Goal: Transaction & Acquisition: Purchase product/service

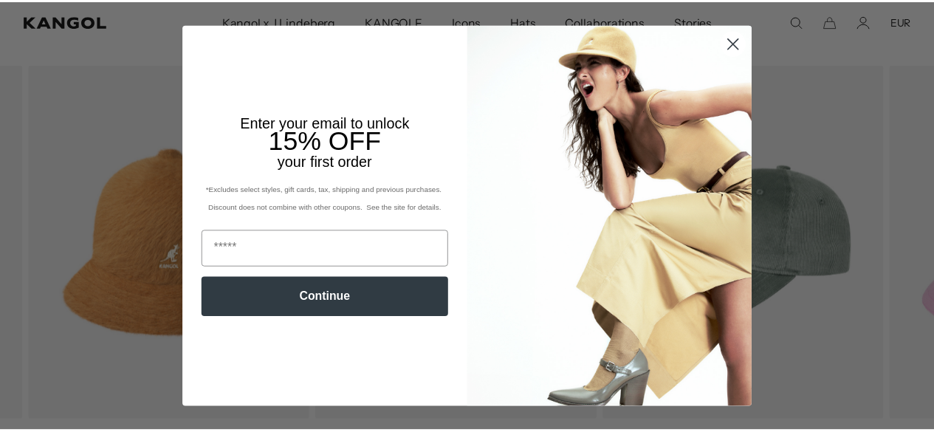
scroll to position [532, 0]
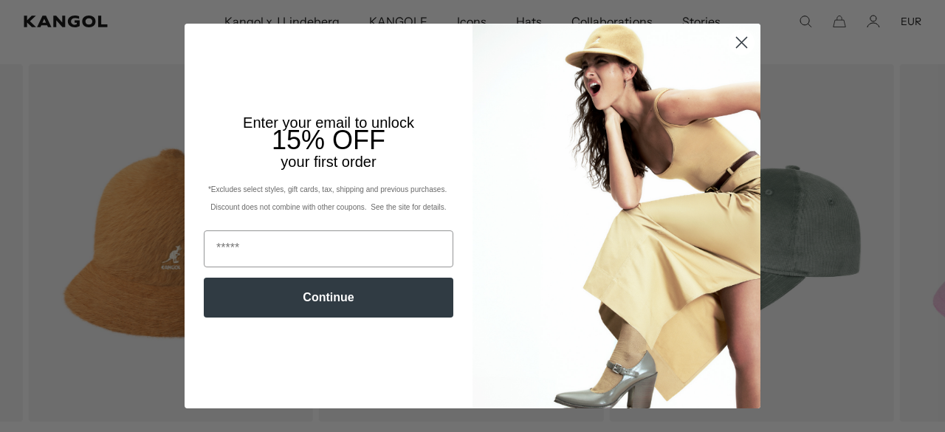
click at [737, 39] on circle "Close dialog" at bounding box center [741, 42] width 24 height 24
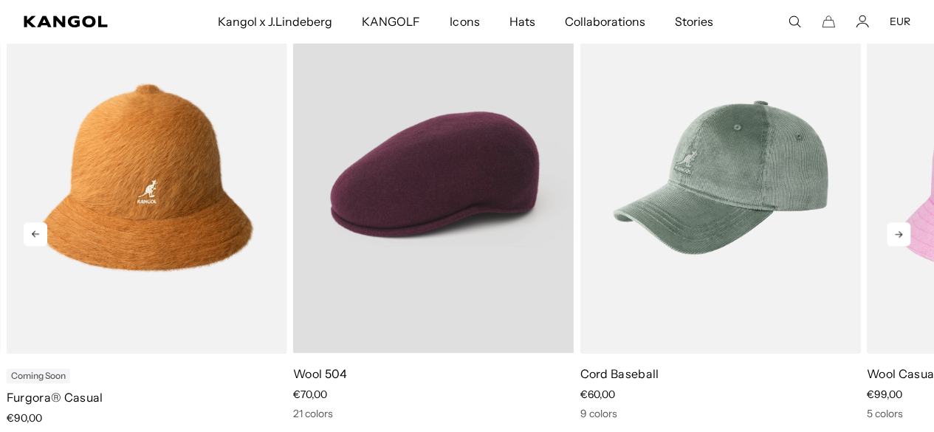
scroll to position [0, 304]
click at [416, 226] on video "Wool 504" at bounding box center [433, 177] width 281 height 352
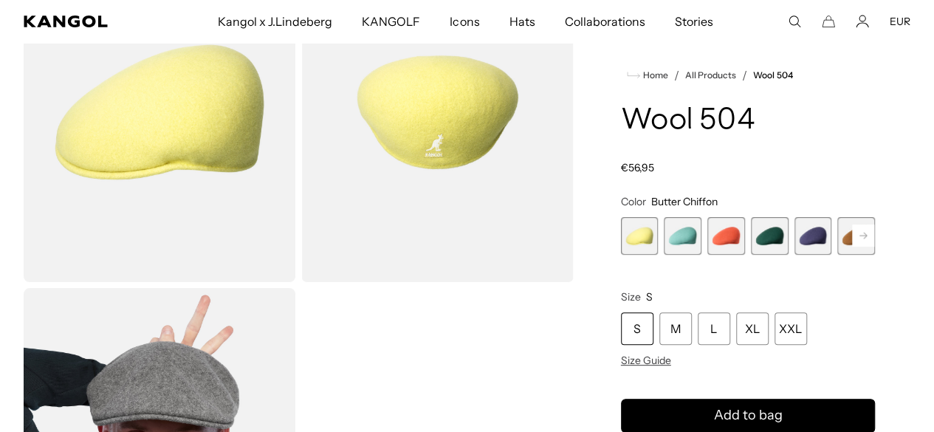
scroll to position [148, 0]
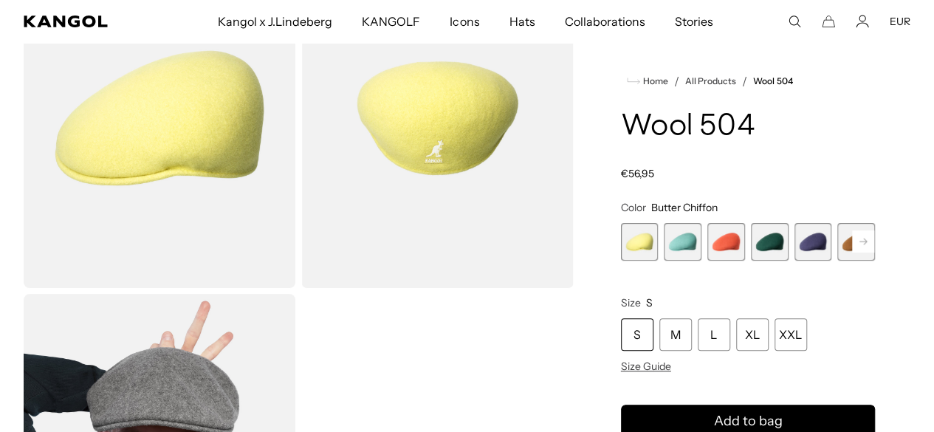
click at [753, 223] on span "4 of 21" at bounding box center [770, 242] width 38 height 38
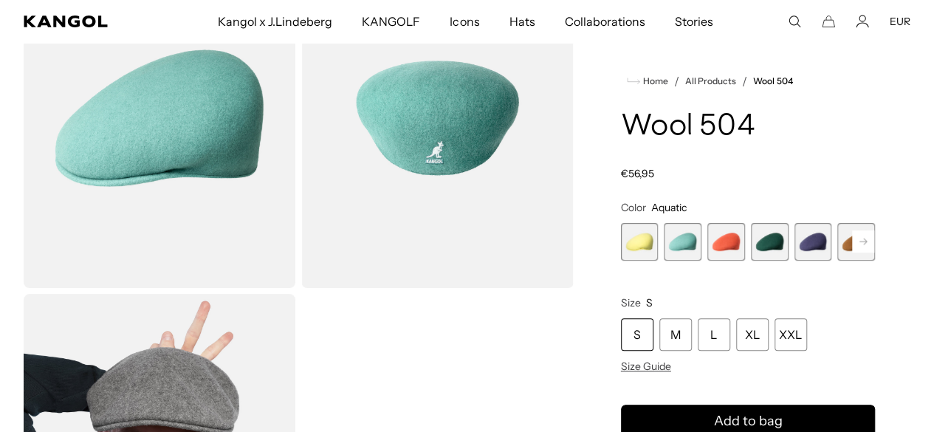
scroll to position [0, 304]
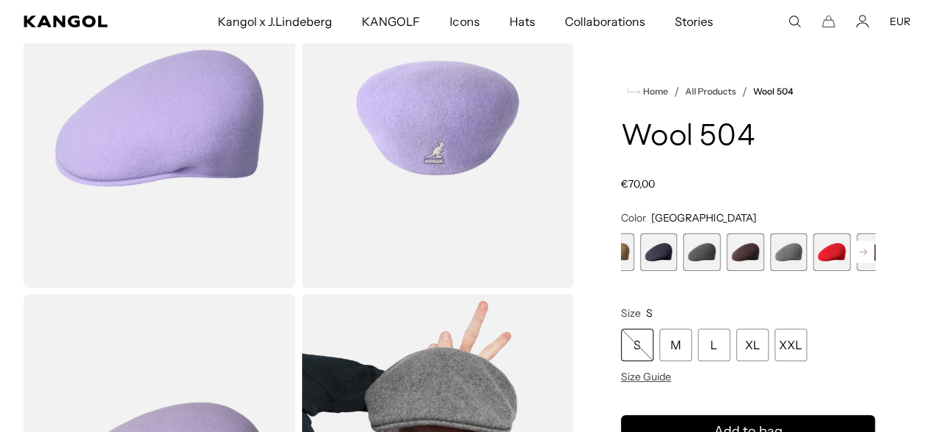
scroll to position [0, 304]
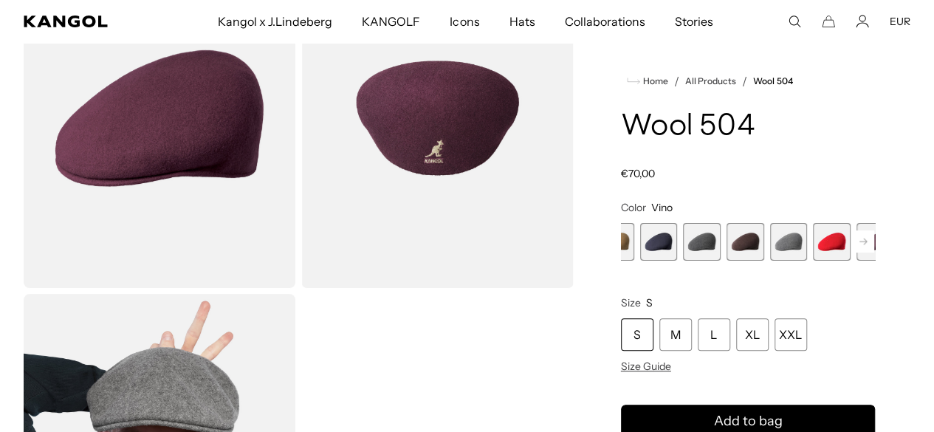
scroll to position [0, 304]
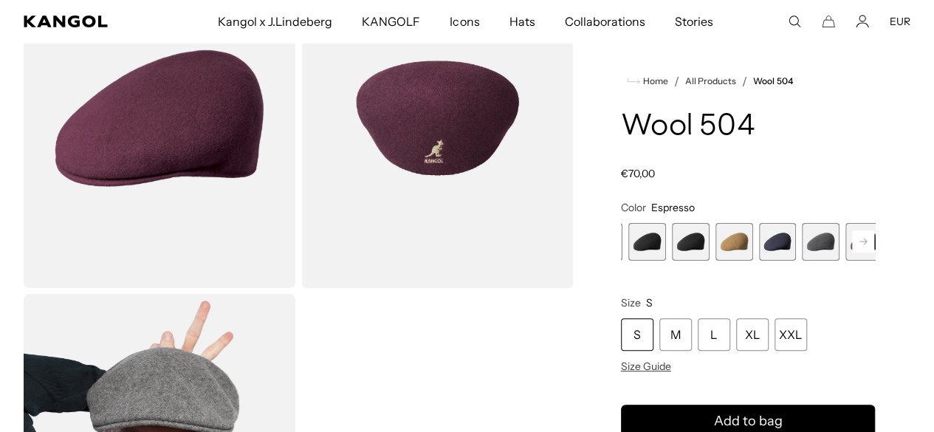
scroll to position [0, 304]
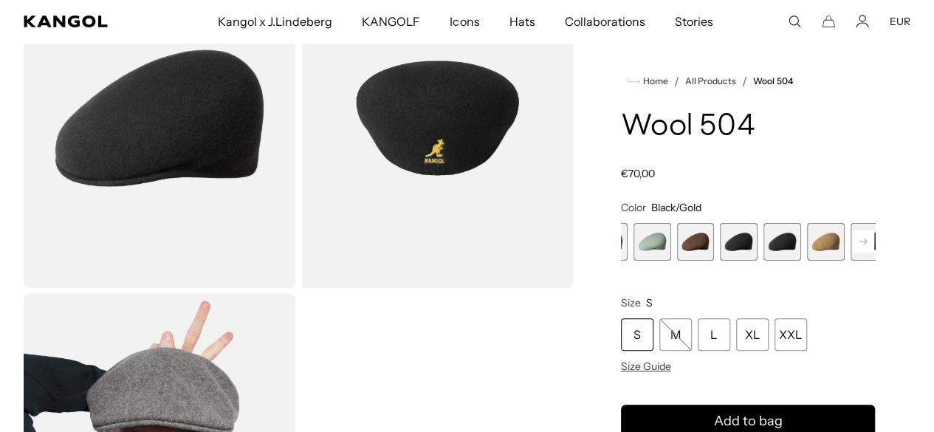
scroll to position [0, 304]
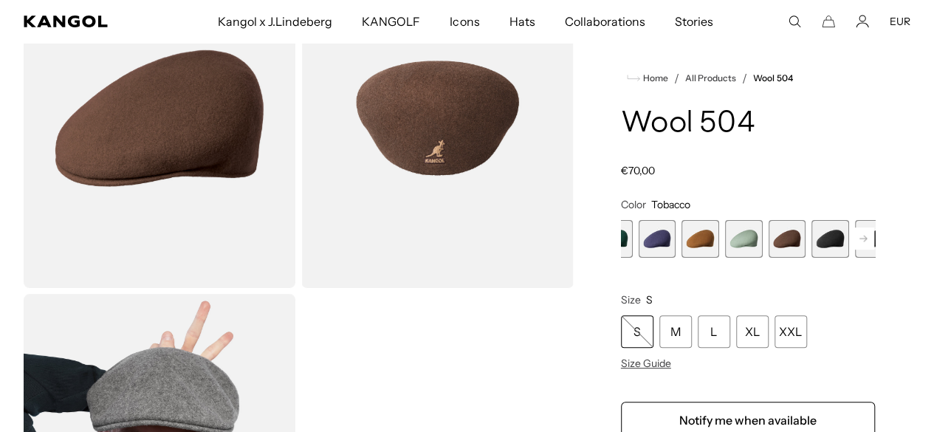
scroll to position [0, 304]
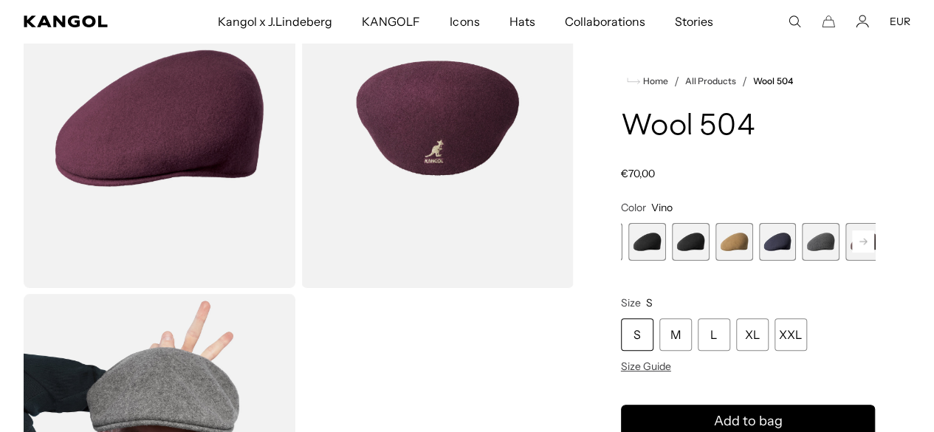
click at [881, 160] on div "Home / All Products / Wool 504 Wool 504 Regular price €70,00 Regular price Sale…" at bounding box center [747, 291] width 325 height 686
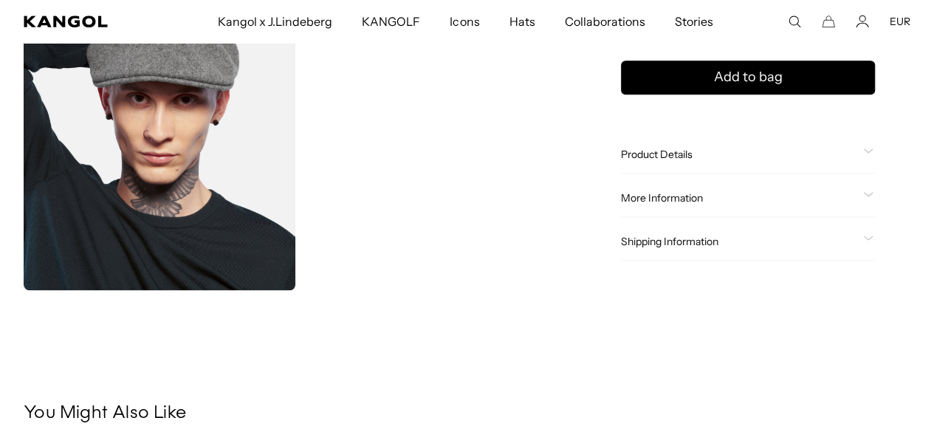
scroll to position [413, 0]
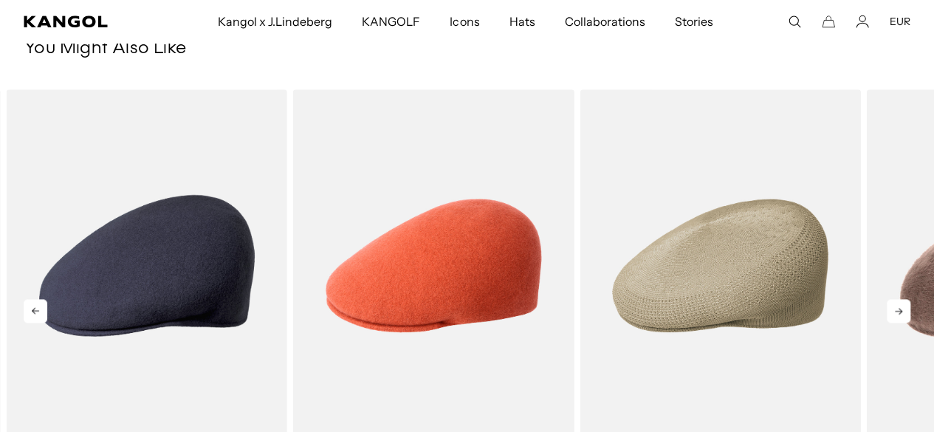
click at [899, 316] on icon at bounding box center [899, 311] width 24 height 24
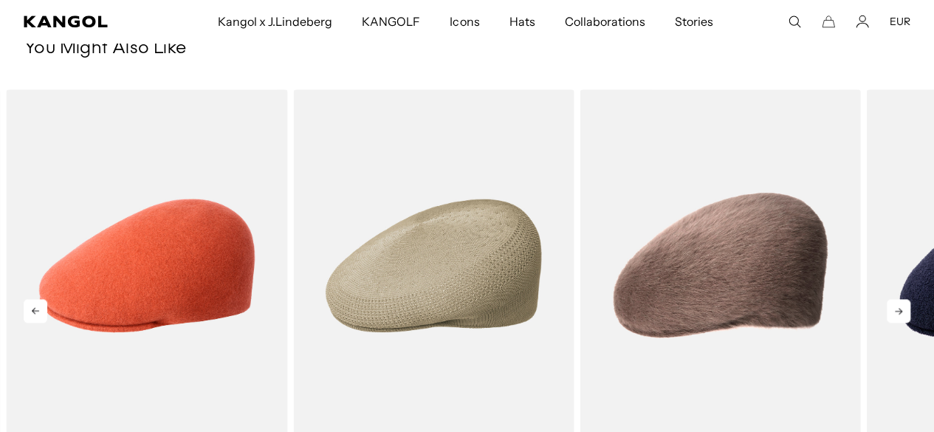
click at [899, 316] on icon at bounding box center [899, 311] width 24 height 24
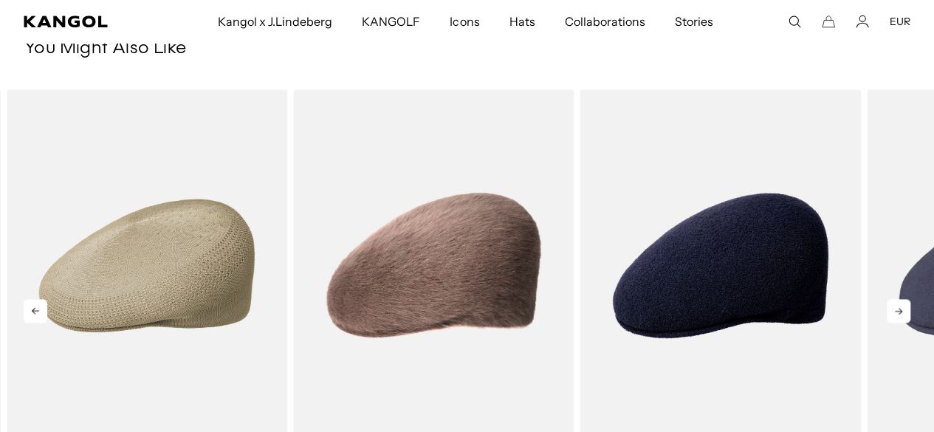
click at [899, 316] on icon at bounding box center [899, 311] width 24 height 24
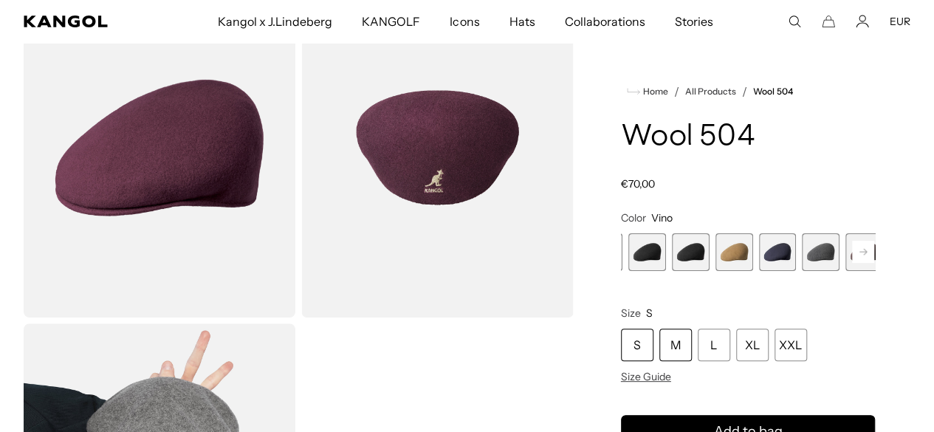
click at [692, 331] on div "M" at bounding box center [675, 345] width 32 height 32
click at [671, 383] on span "Size Guide" at bounding box center [646, 376] width 50 height 13
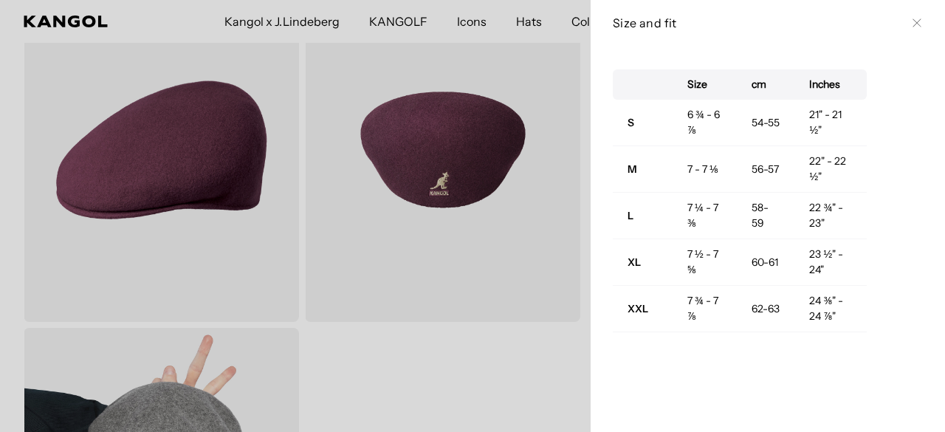
click at [911, 27] on button "Close" at bounding box center [917, 23] width 12 height 12
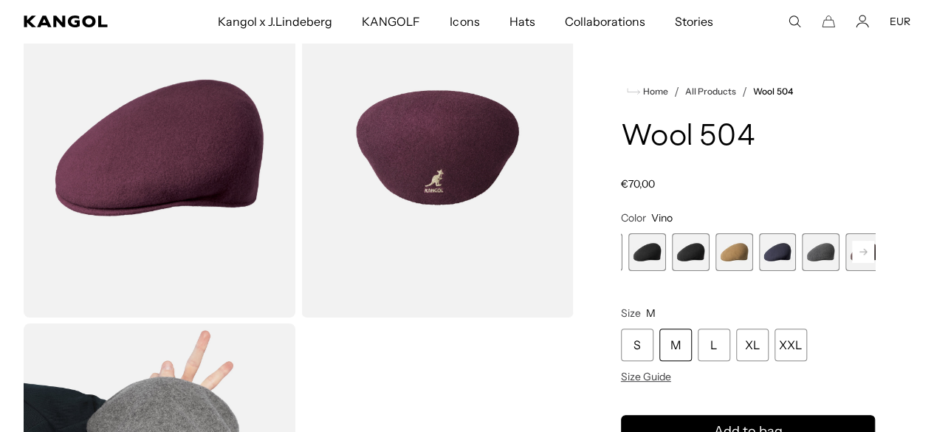
scroll to position [0, 304]
click at [893, 227] on div "Home / All Products / Wool 504 Wool 504 Regular price €70,00 Regular price Sale…" at bounding box center [747, 321] width 325 height 686
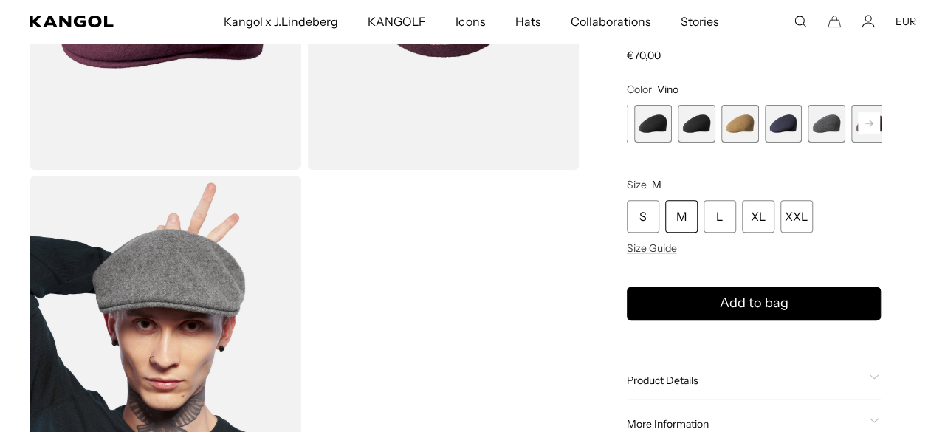
scroll to position [0, 0]
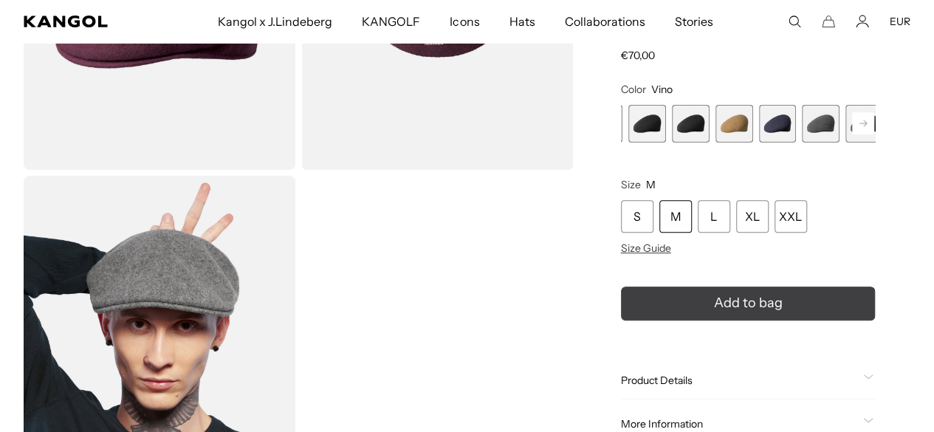
click at [807, 297] on button "Add to bag" at bounding box center [748, 303] width 254 height 34
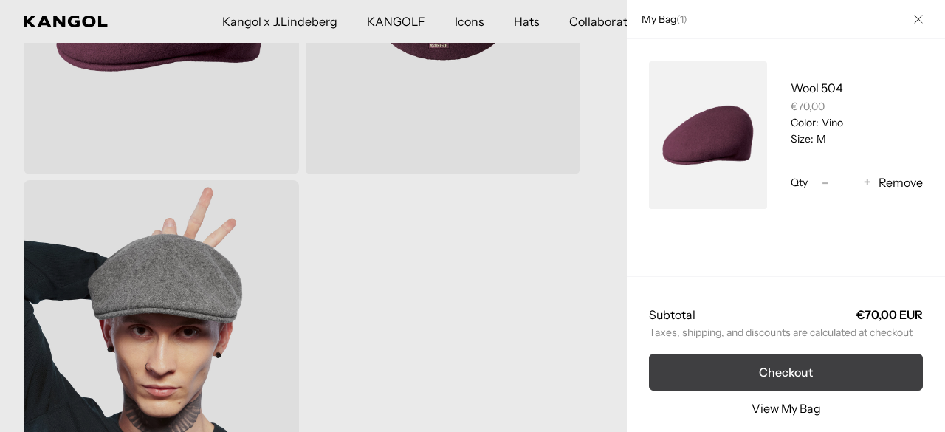
scroll to position [0, 304]
click at [728, 365] on button "Checkout" at bounding box center [786, 372] width 274 height 37
